Goal: Information Seeking & Learning: Find specific page/section

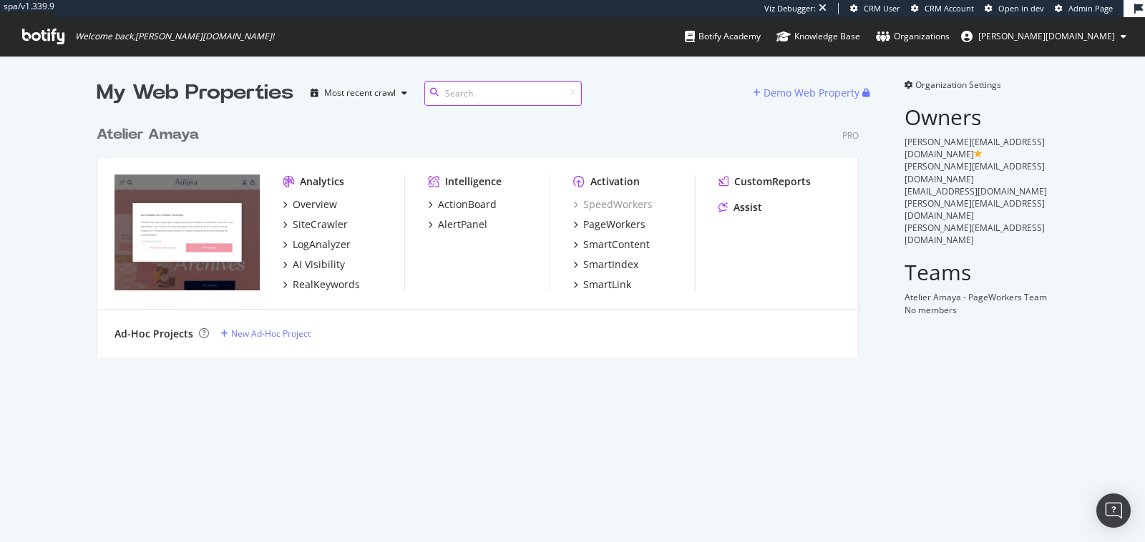
scroll to position [542, 1145]
click at [330, 249] on div "LogAnalyzer" at bounding box center [322, 245] width 58 height 14
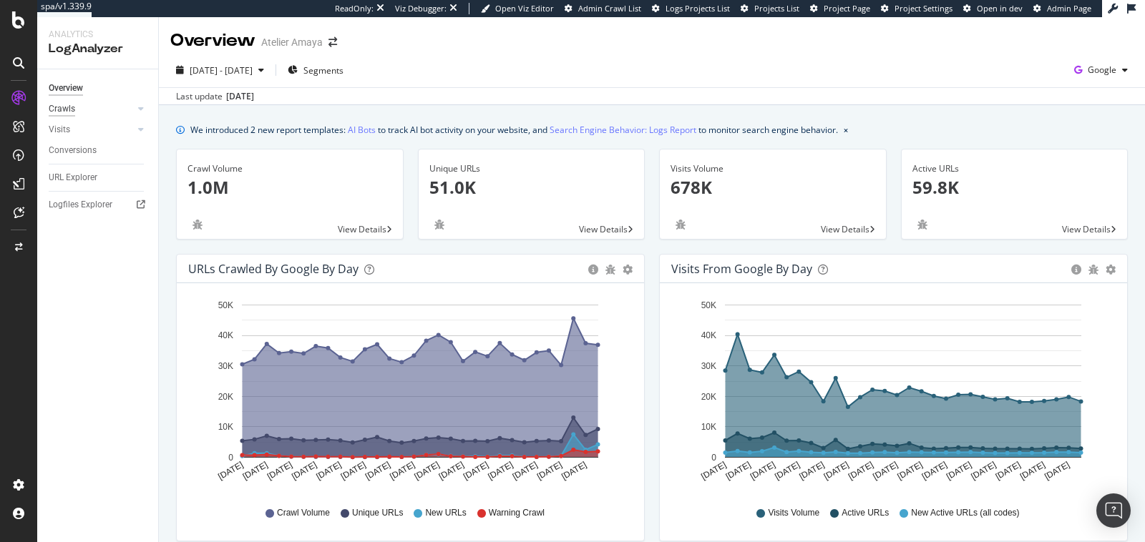
click at [70, 102] on div "Crawls" at bounding box center [62, 109] width 26 height 15
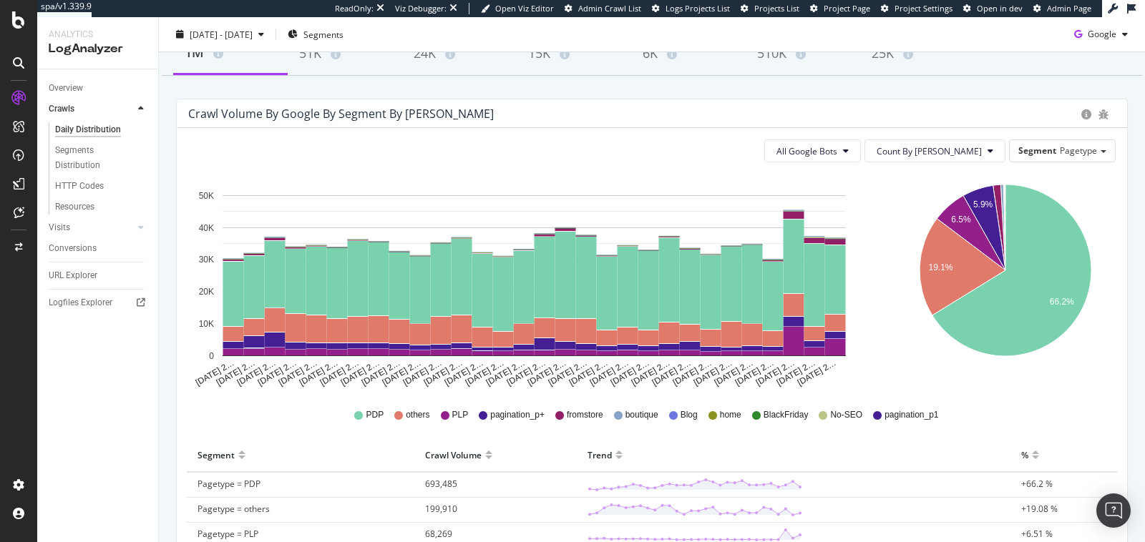
scroll to position [106, 0]
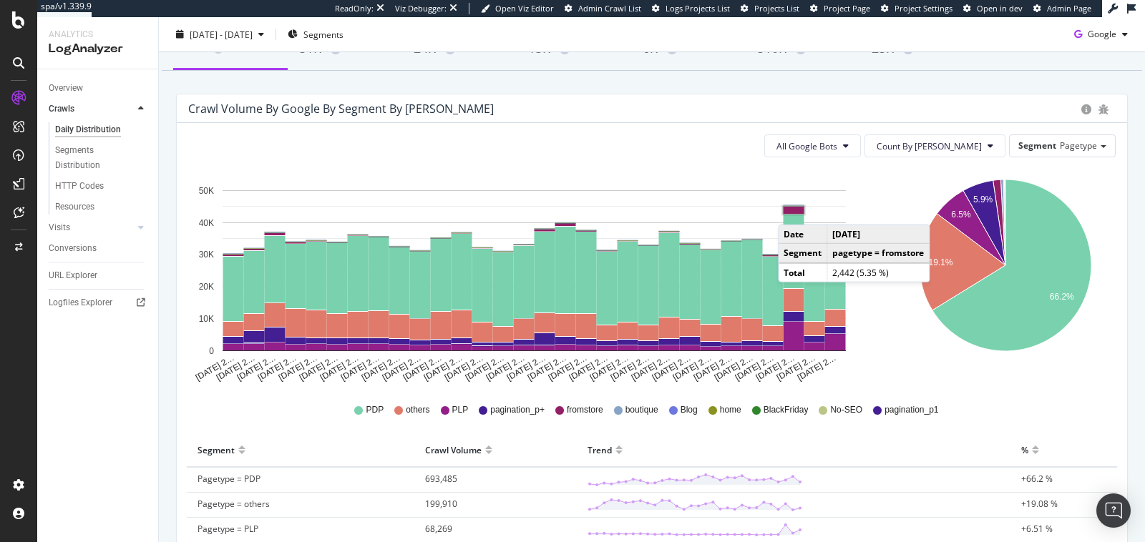
click at [792, 209] on rect "A chart." at bounding box center [794, 210] width 21 height 7
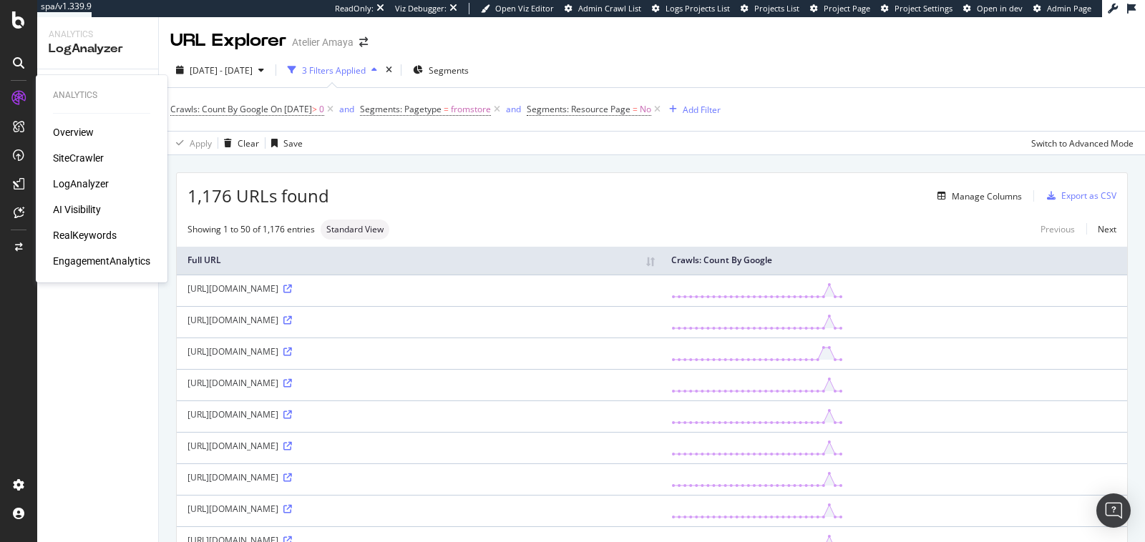
click at [77, 153] on div "SiteCrawler" at bounding box center [78, 158] width 51 height 14
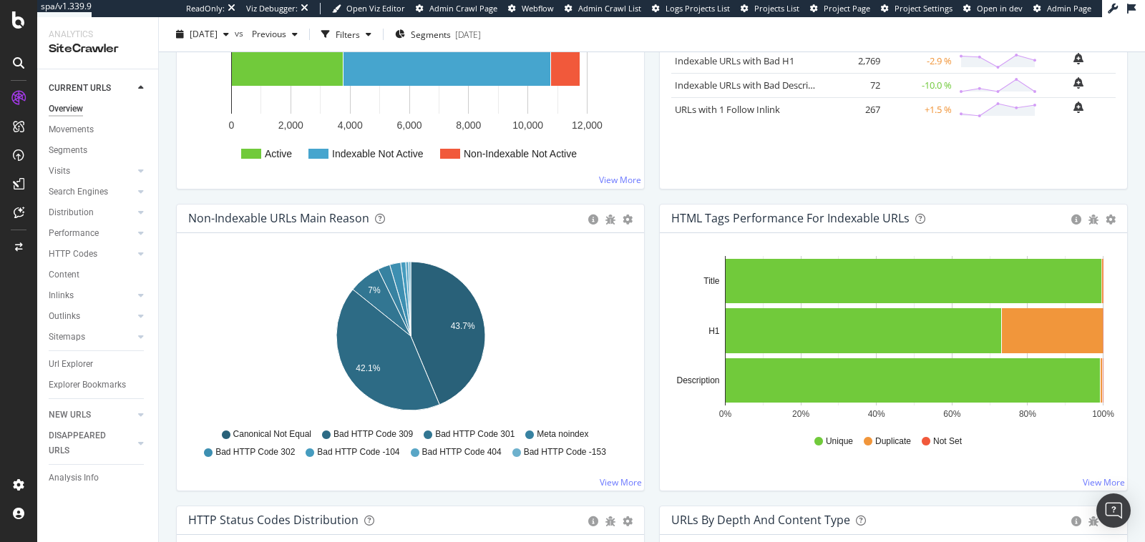
scroll to position [351, 0]
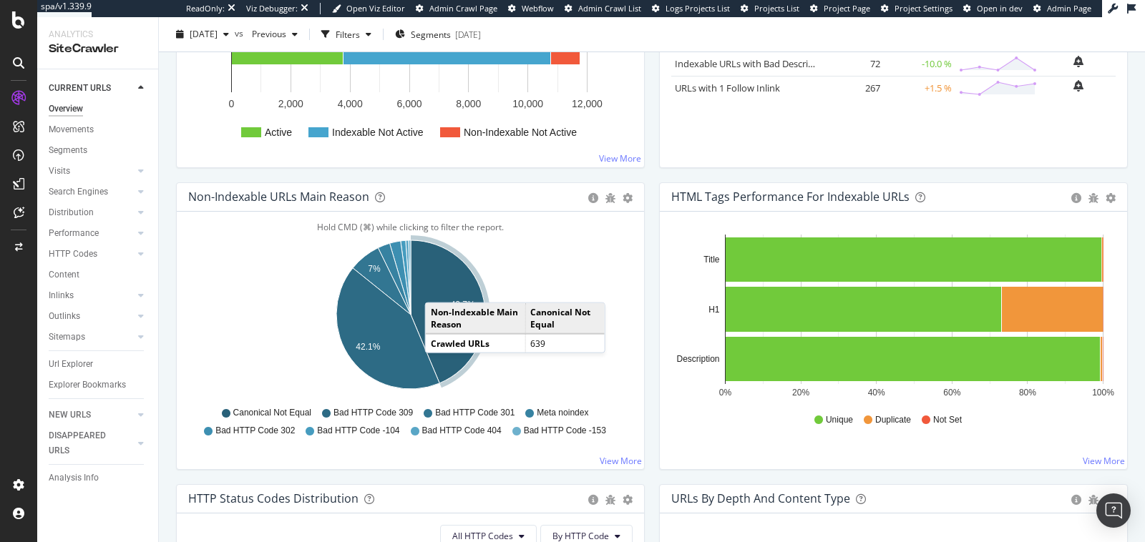
click at [439, 286] on icon "A chart." at bounding box center [448, 311] width 74 height 143
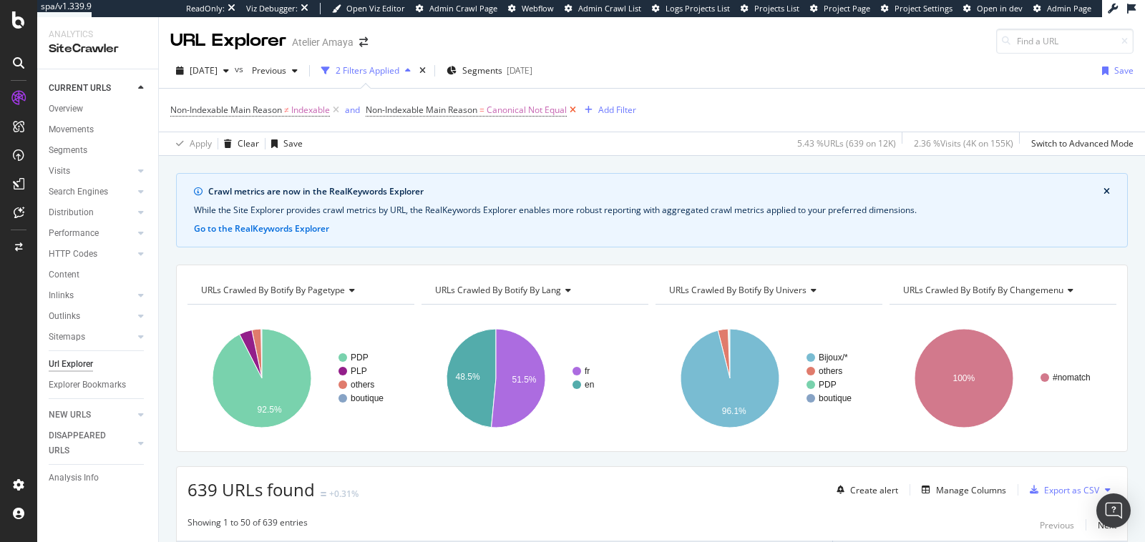
click at [573, 112] on icon at bounding box center [573, 110] width 12 height 14
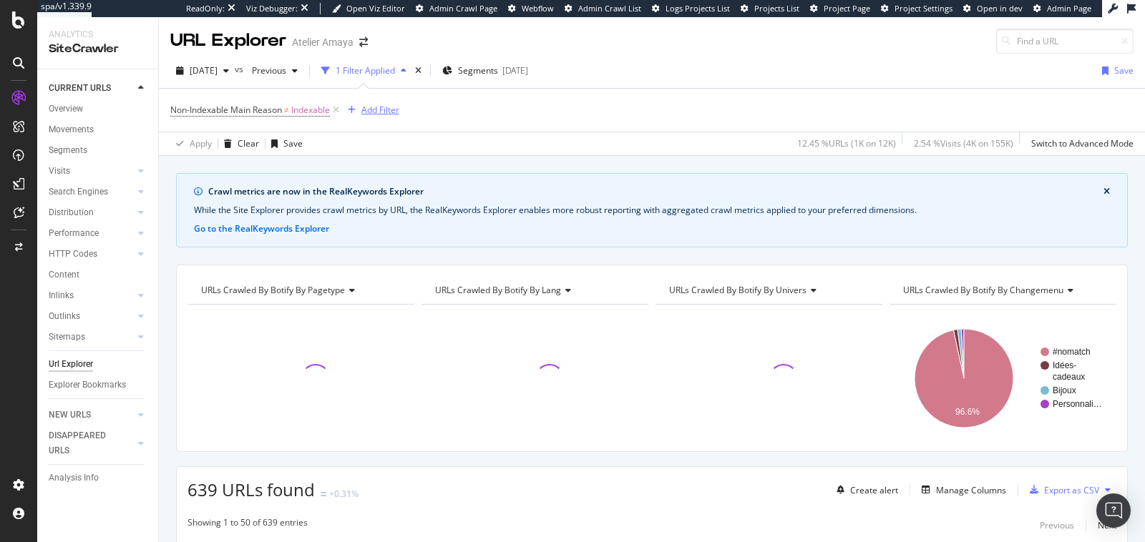
click at [385, 109] on div "Add Filter" at bounding box center [380, 110] width 38 height 12
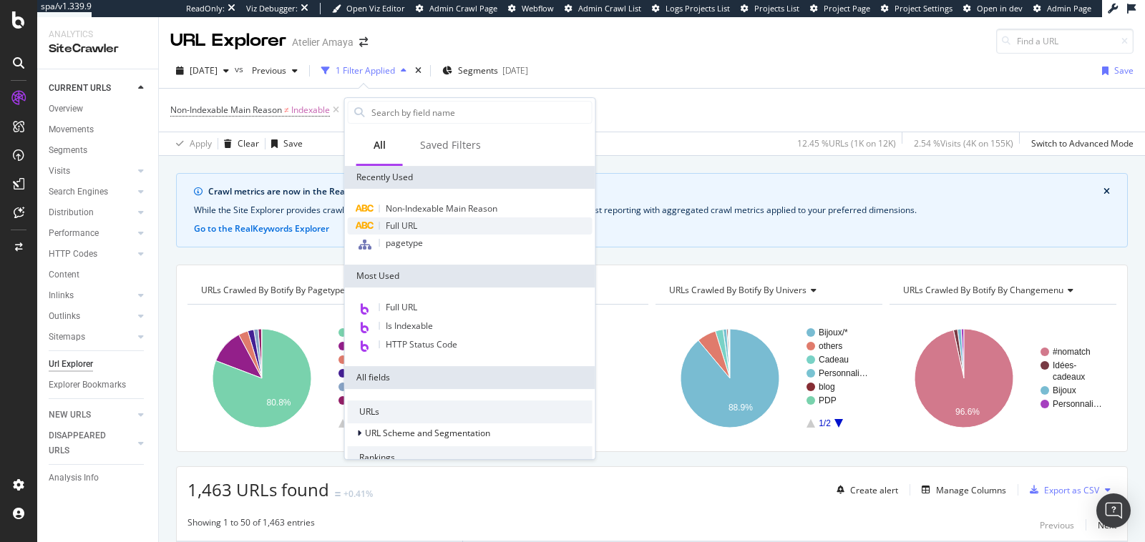
click at [440, 225] on div "Full URL" at bounding box center [470, 226] width 245 height 17
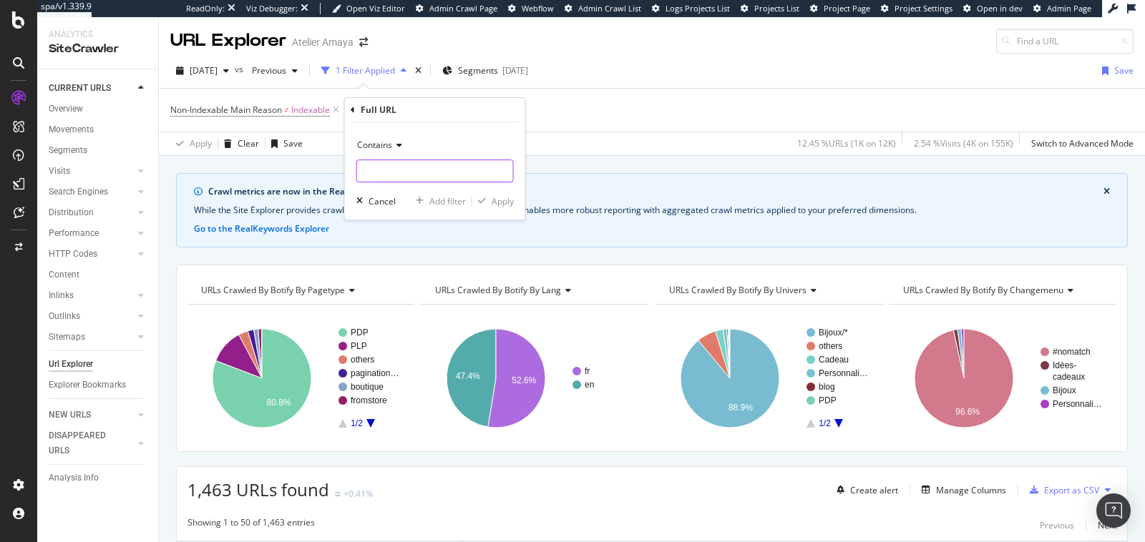
click at [415, 175] on input "text" at bounding box center [435, 171] width 156 height 23
paste input "reference_matiere"
type input "reference_matiere"
click at [490, 199] on div "button" at bounding box center [481, 201] width 19 height 9
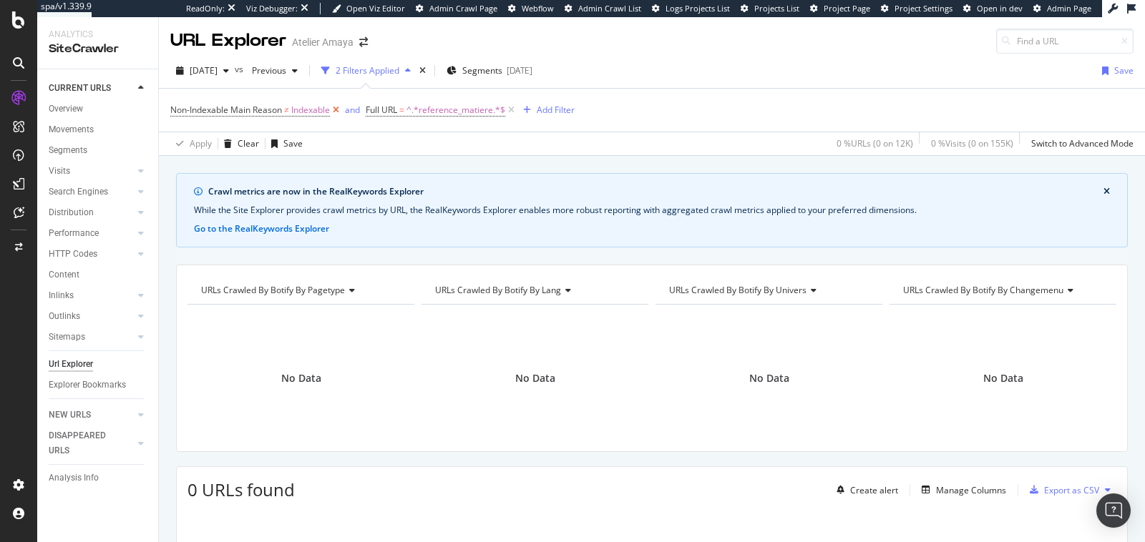
click at [336, 105] on icon at bounding box center [336, 110] width 12 height 14
click at [422, 67] on icon "times" at bounding box center [418, 71] width 6 height 9
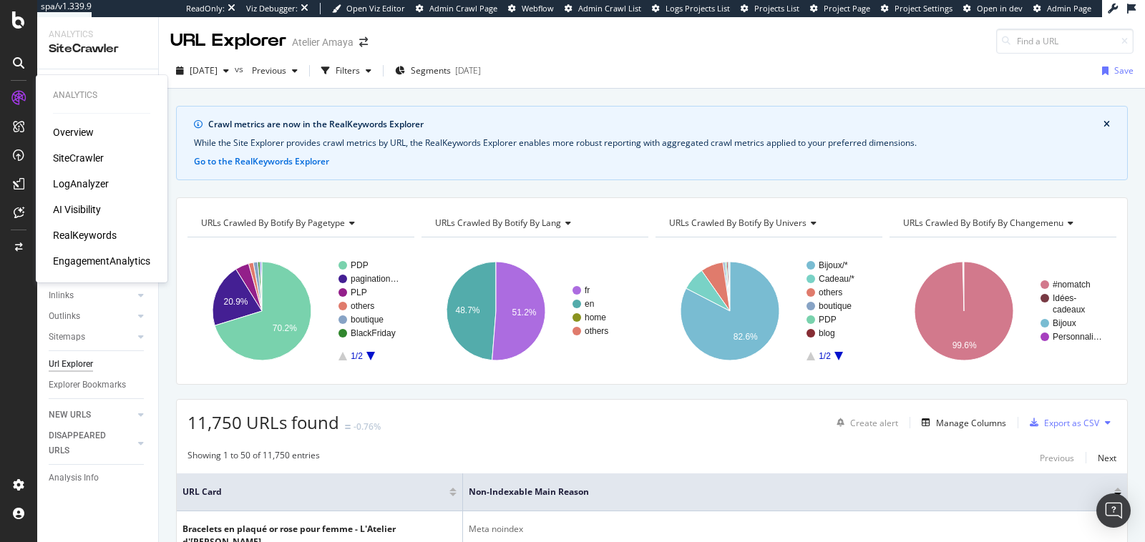
click at [75, 183] on div "LogAnalyzer" at bounding box center [81, 184] width 56 height 14
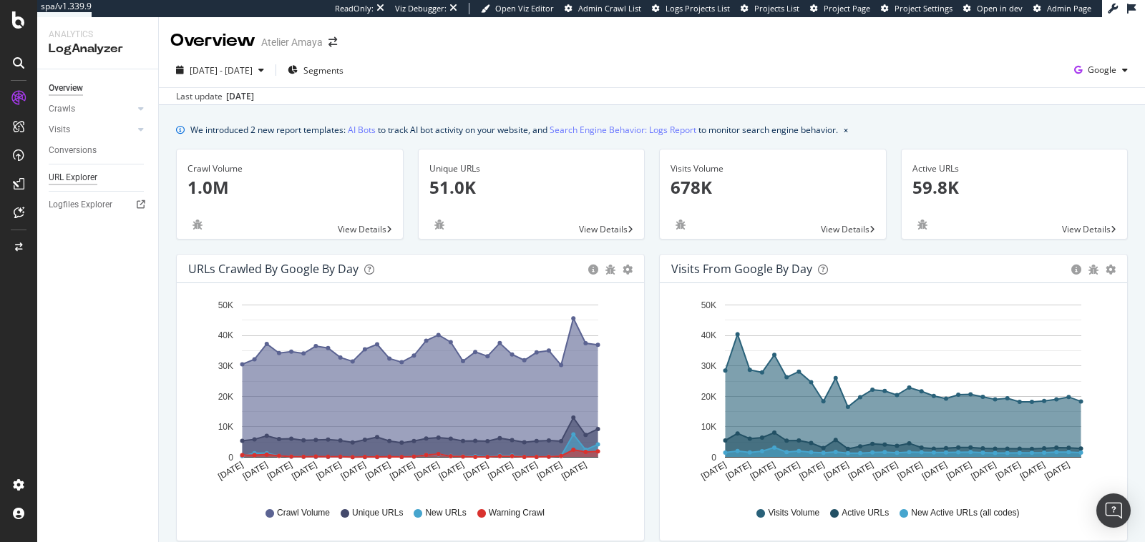
click at [71, 177] on div "URL Explorer" at bounding box center [73, 177] width 49 height 15
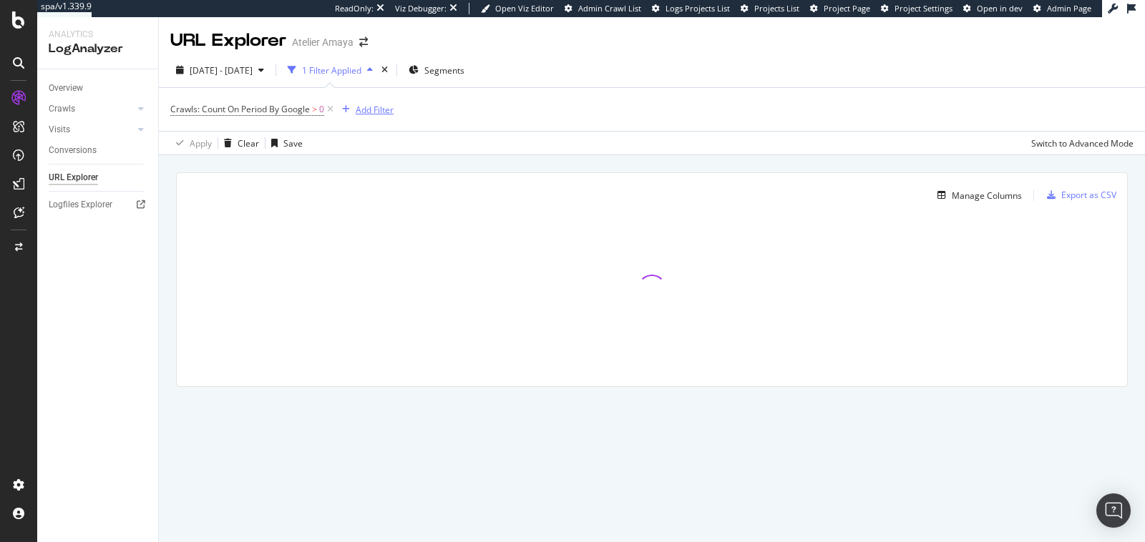
click at [369, 117] on button "Add Filter" at bounding box center [364, 109] width 57 height 17
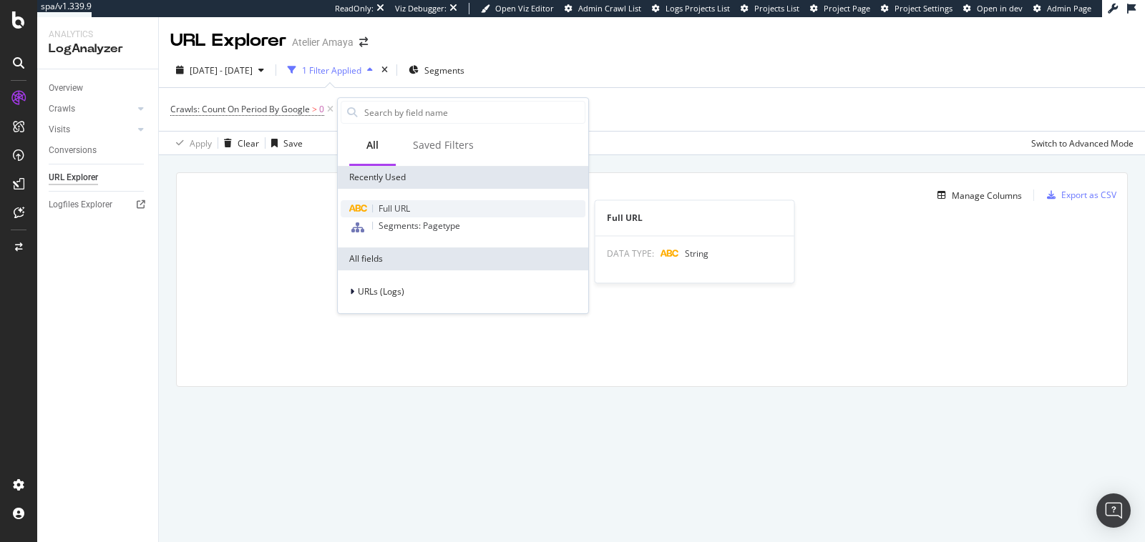
click at [408, 208] on span "Full URL" at bounding box center [394, 209] width 31 height 12
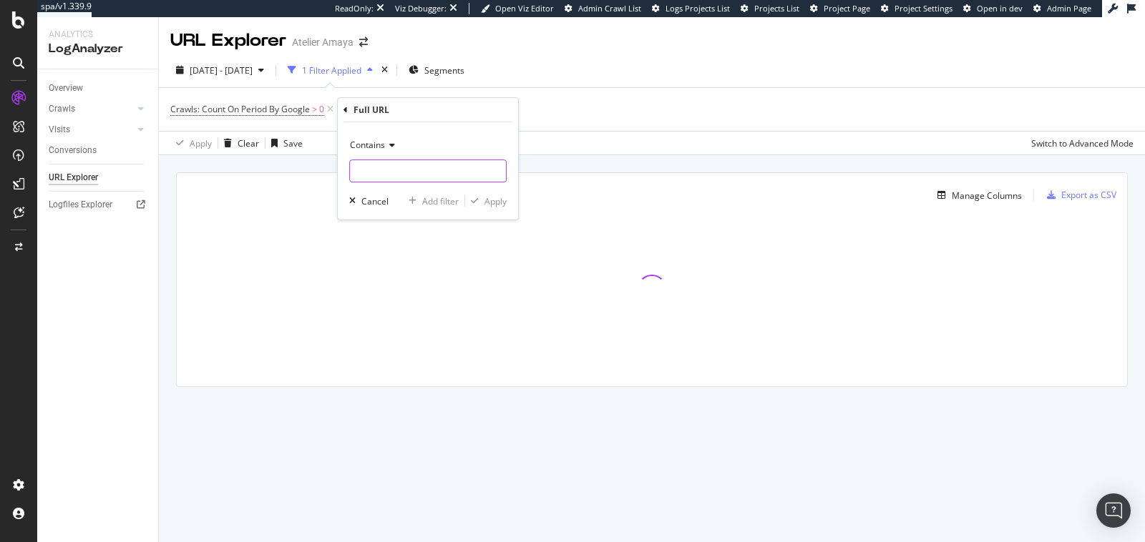
click at [384, 168] on input "text" at bounding box center [428, 171] width 156 height 23
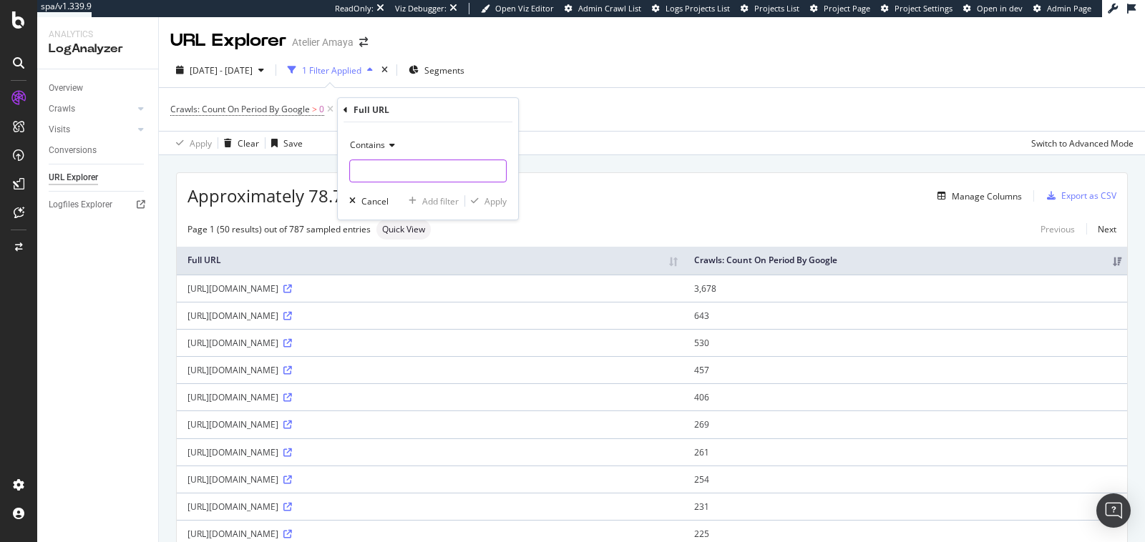
paste input "reference_matiere"
type input "reference_matiere"
click at [481, 197] on div "button" at bounding box center [474, 201] width 19 height 9
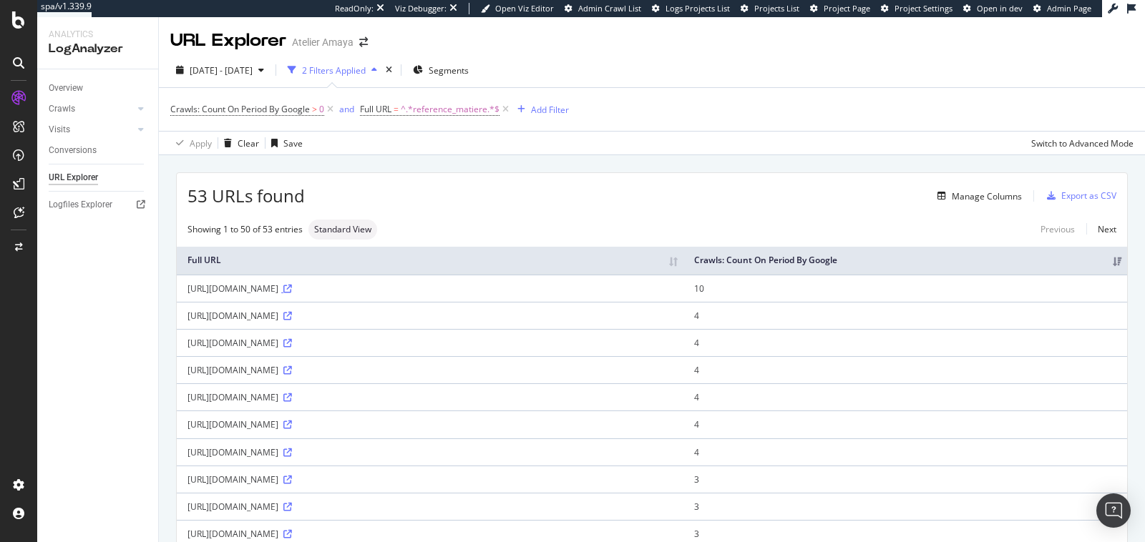
click at [292, 293] on icon at bounding box center [287, 289] width 9 height 9
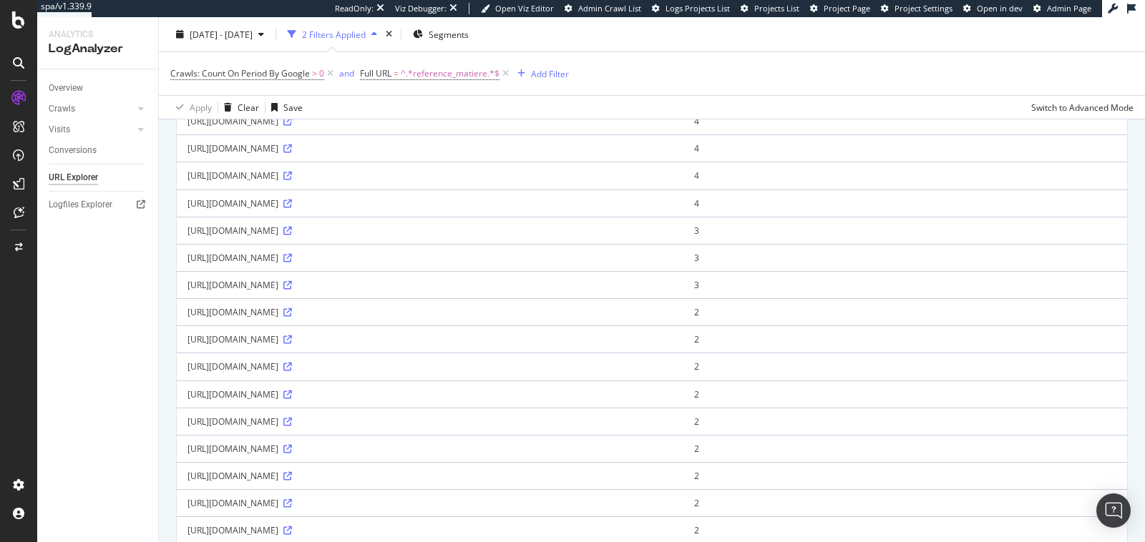
scroll to position [254, 0]
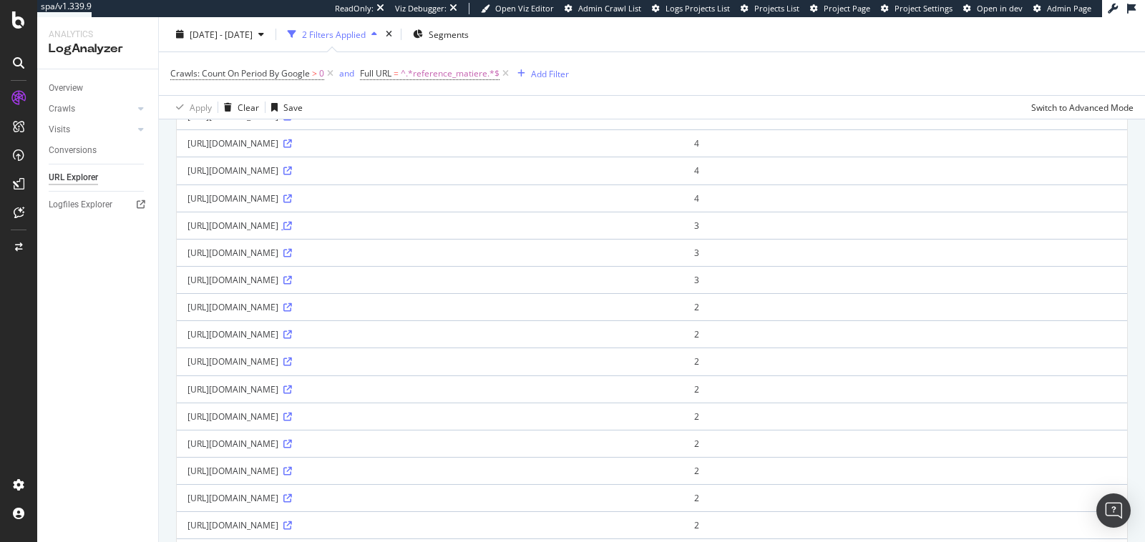
click at [292, 230] on icon at bounding box center [287, 226] width 9 height 9
click at [444, 72] on span "^.*reference_matiere.*$" at bounding box center [450, 74] width 99 height 20
click at [466, 135] on input "reference_matiere" at bounding box center [441, 132] width 135 height 23
paste input "sens=undefined"
type input "sens=undefined"
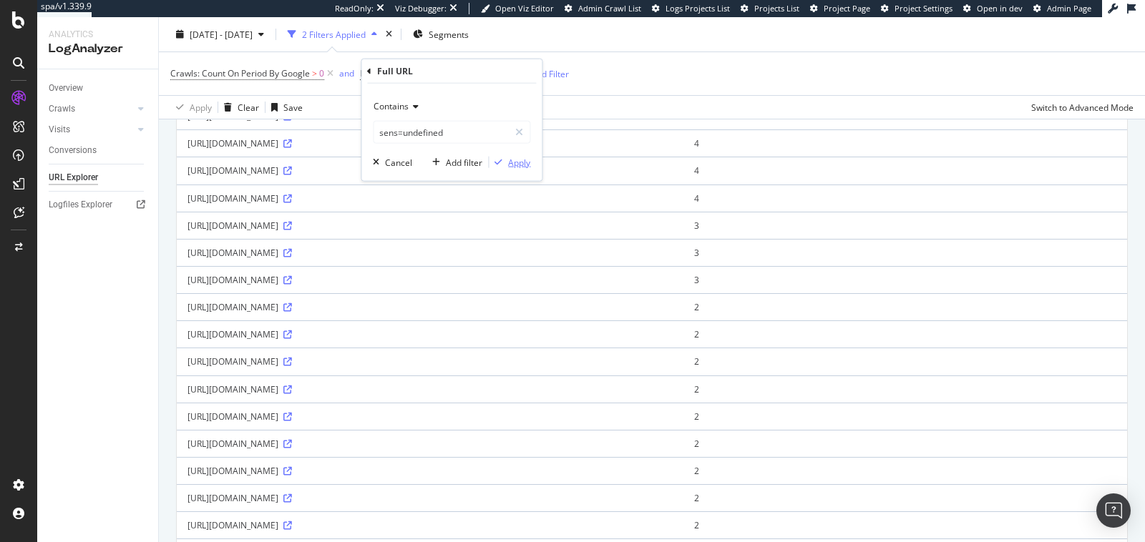
click at [514, 157] on div "Apply" at bounding box center [519, 162] width 22 height 12
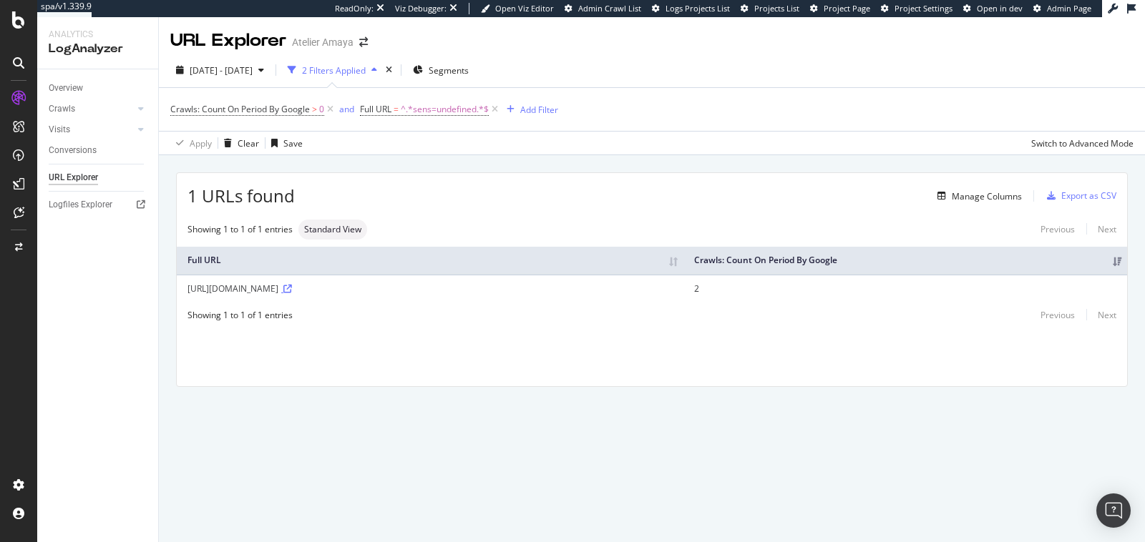
click at [292, 287] on icon at bounding box center [287, 289] width 9 height 9
click at [525, 116] on div "Add Filter" at bounding box center [529, 110] width 57 height 16
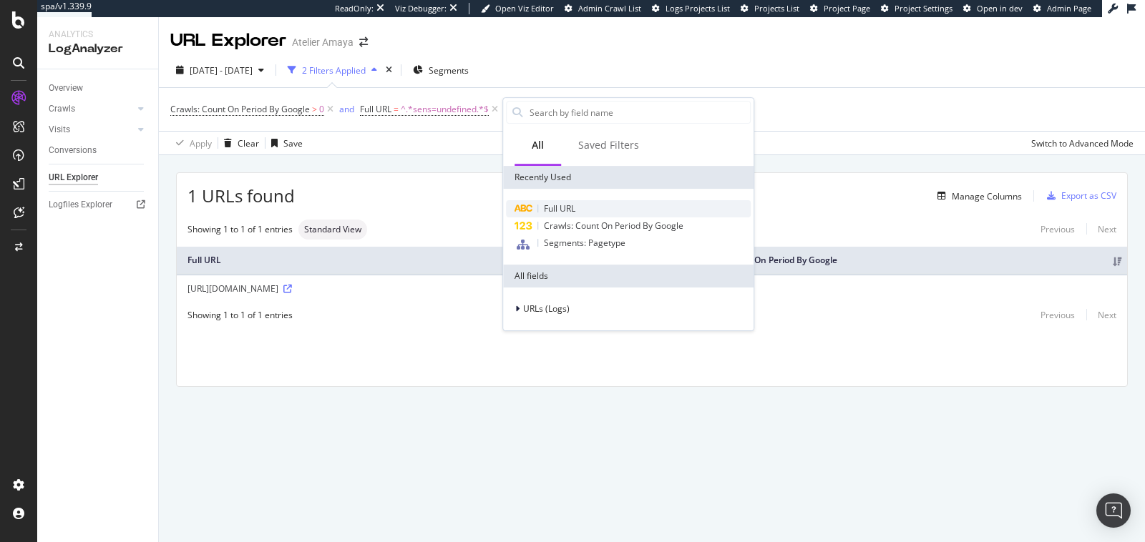
click at [564, 210] on span "Full URL" at bounding box center [559, 209] width 31 height 12
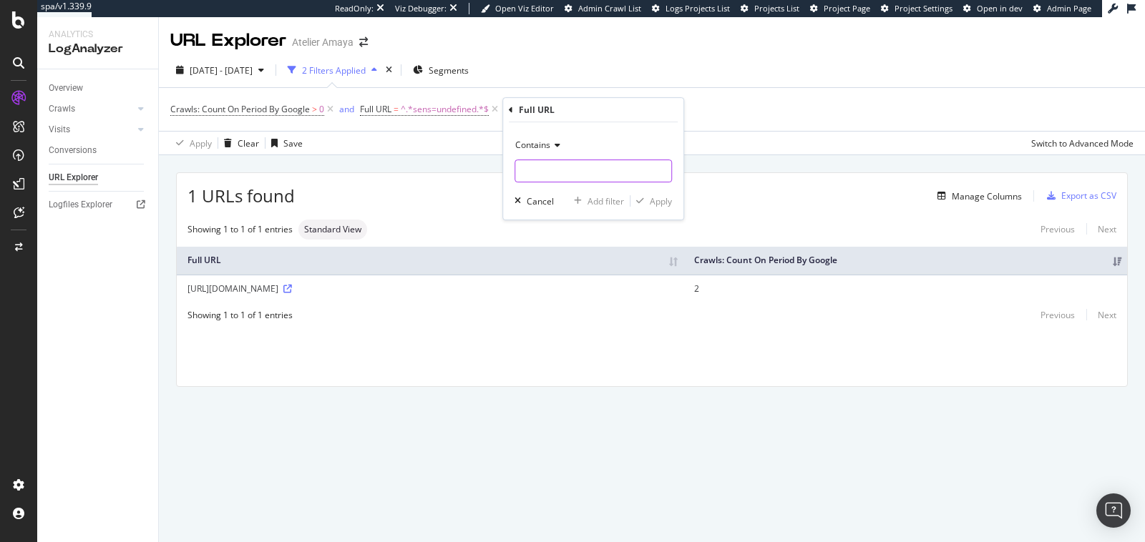
click at [557, 168] on input "text" at bounding box center [593, 171] width 156 height 23
paste input "reference_gravable"
type input "reference_gravable"
click at [672, 205] on div "Contains reference_gravable Cancel Add filter Apply" at bounding box center [593, 170] width 180 height 97
click at [663, 201] on div "Apply" at bounding box center [661, 201] width 22 height 12
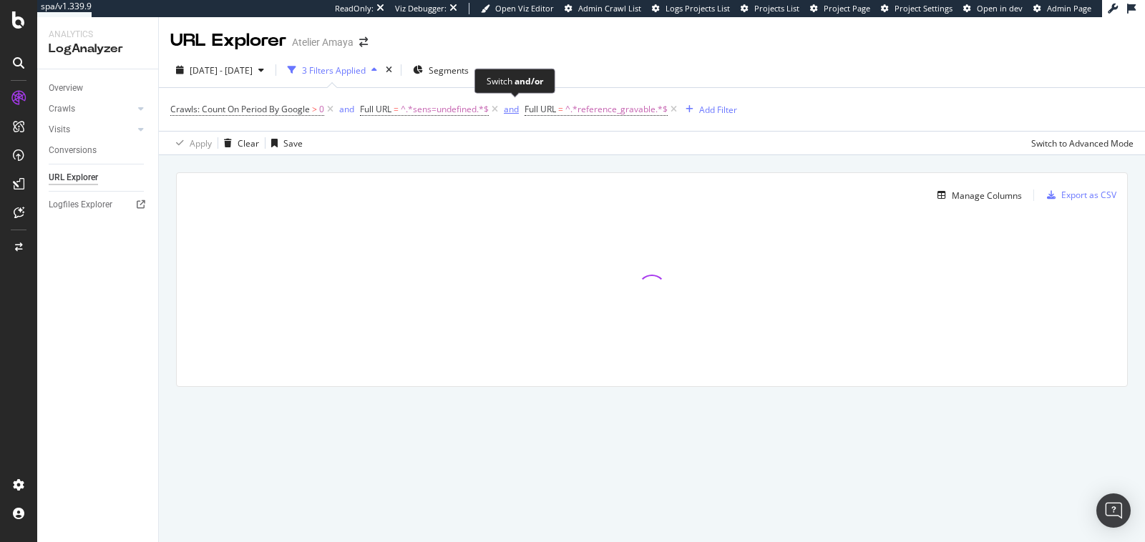
click at [511, 108] on div "and" at bounding box center [511, 109] width 15 height 12
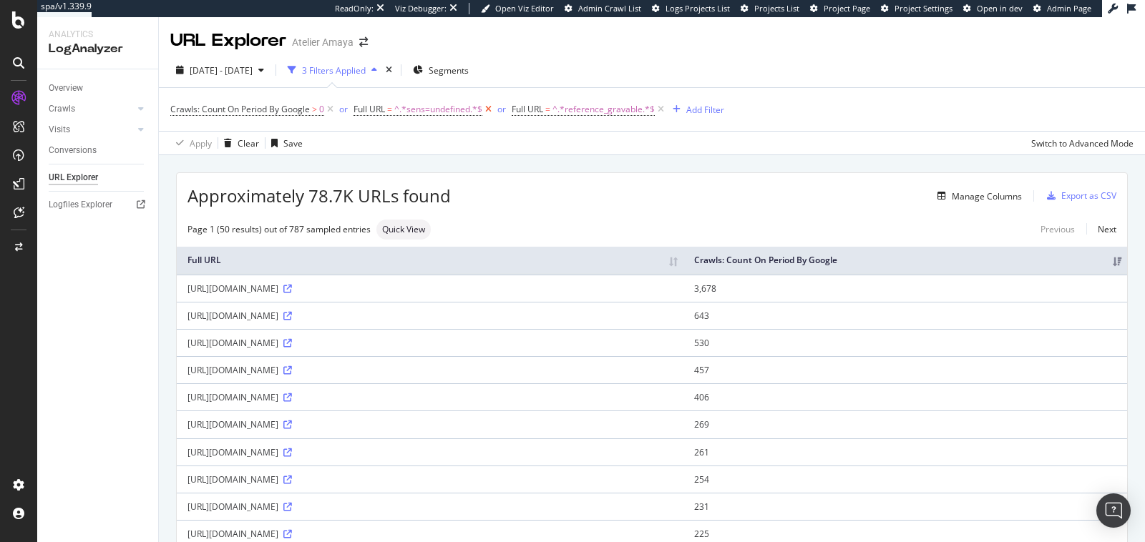
click at [486, 111] on icon at bounding box center [488, 109] width 12 height 14
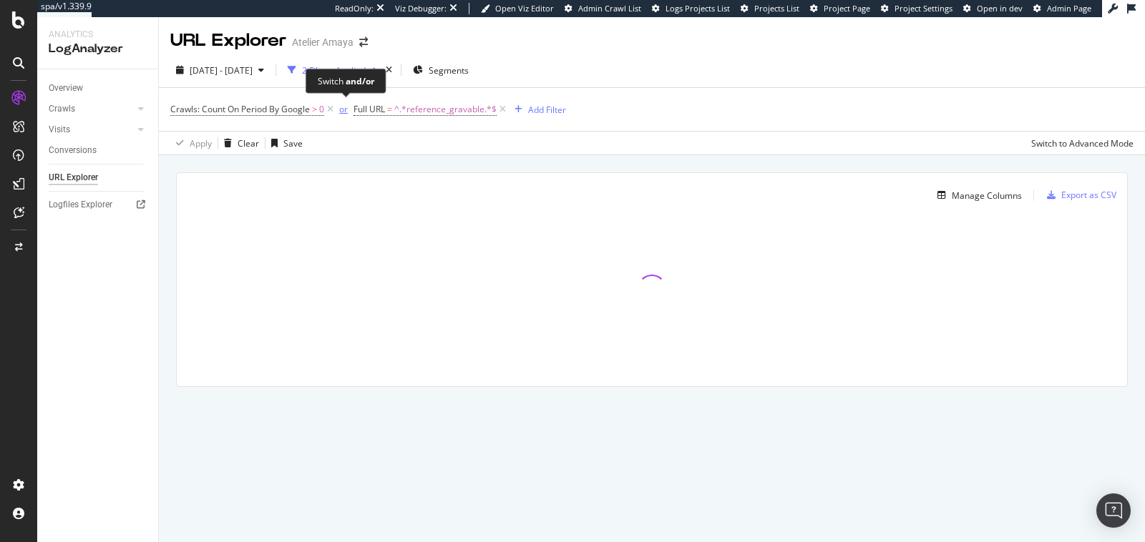
click at [341, 111] on div "or" at bounding box center [343, 109] width 9 height 12
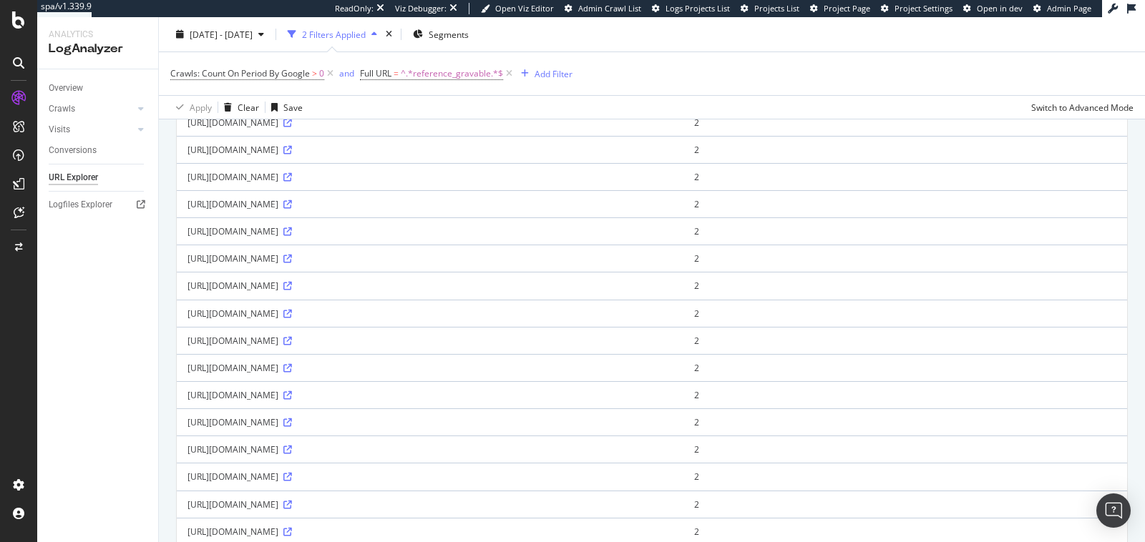
scroll to position [993, 0]
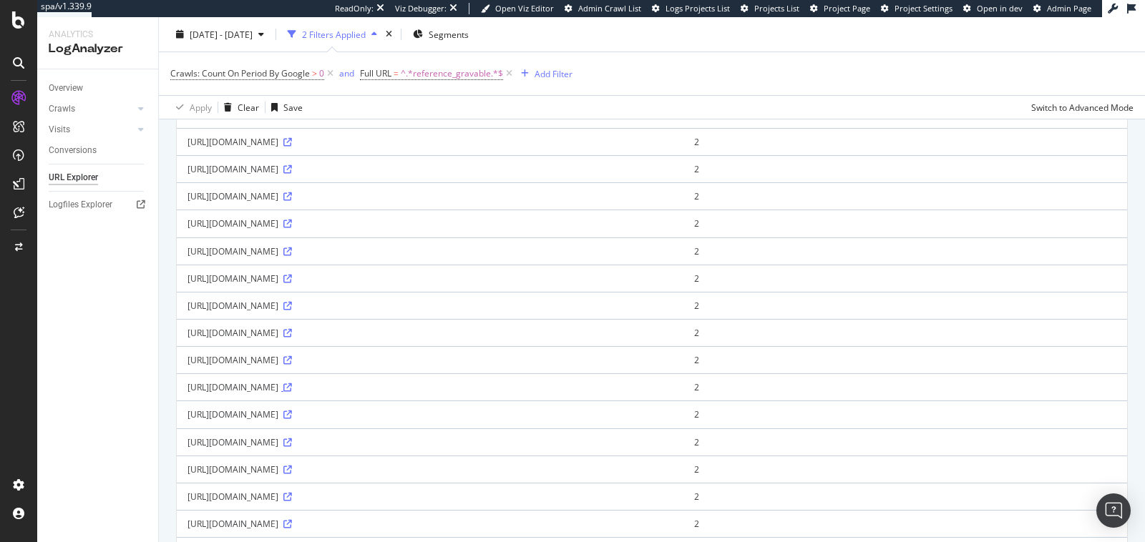
click at [292, 392] on icon at bounding box center [287, 388] width 9 height 9
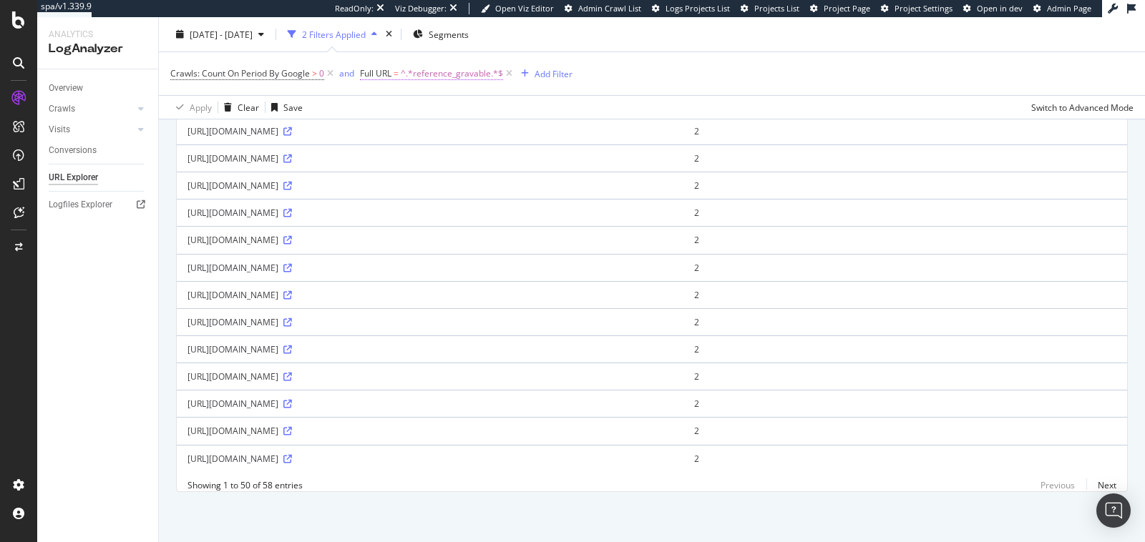
click at [473, 70] on span "^.*reference_gravable.*$" at bounding box center [452, 74] width 102 height 20
click at [462, 136] on input "reference_gravable" at bounding box center [441, 132] width 135 height 23
paste input "sku_pierr"
type input "sku_pierre"
click at [512, 157] on div "Apply" at bounding box center [519, 162] width 22 height 12
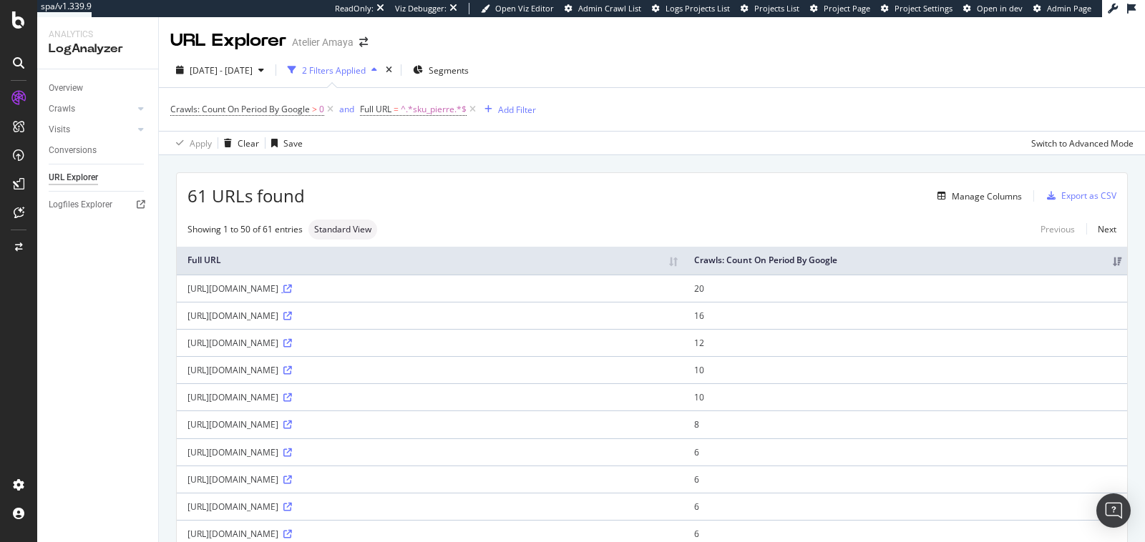
click at [292, 293] on icon at bounding box center [287, 289] width 9 height 9
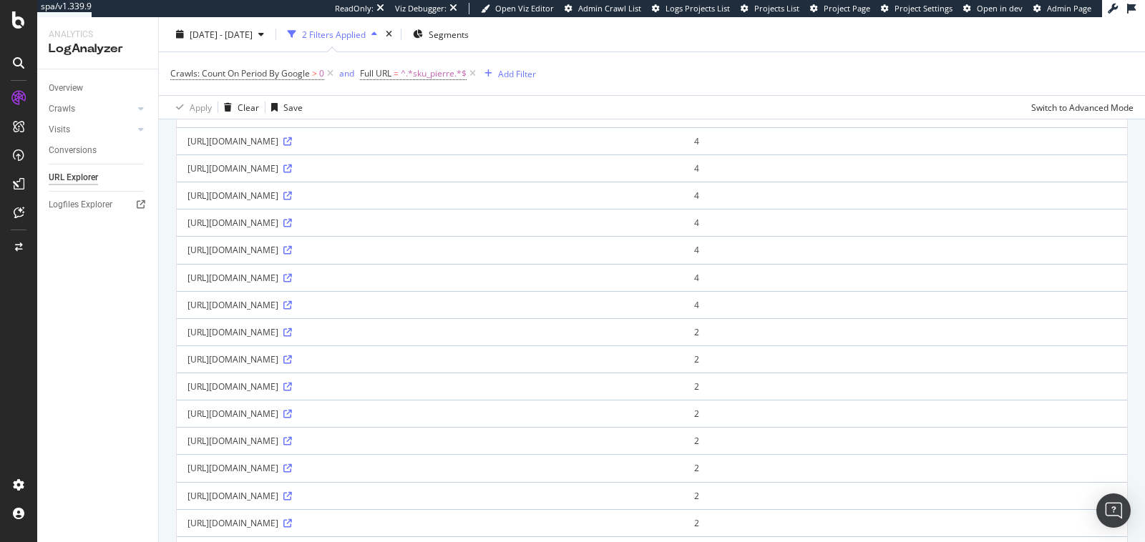
scroll to position [766, 0]
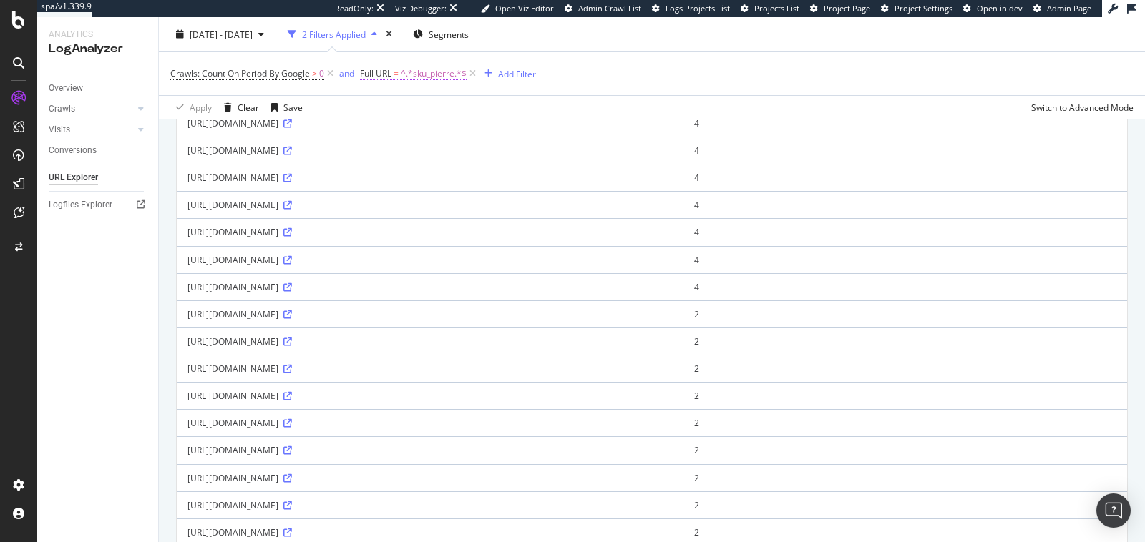
click at [434, 77] on span "^.*sku_pierre.*$" at bounding box center [434, 74] width 66 height 20
click at [432, 135] on input "sku_pierre" at bounding box center [441, 132] width 135 height 23
paste input "reference_ss_famill"
type input "reference_ss_famille"
click at [502, 161] on div "button" at bounding box center [498, 162] width 19 height 9
